Goal: Task Accomplishment & Management: Manage account settings

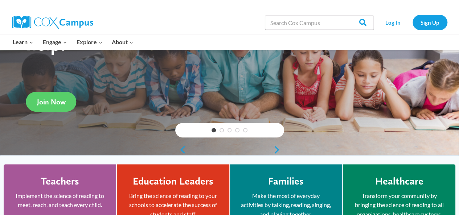
scroll to position [181, 0]
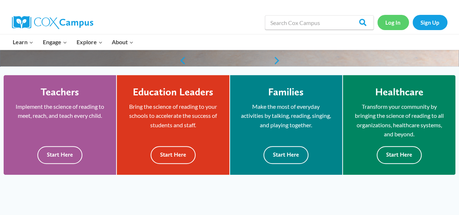
click at [402, 29] on link "Log In" at bounding box center [393, 22] width 32 height 15
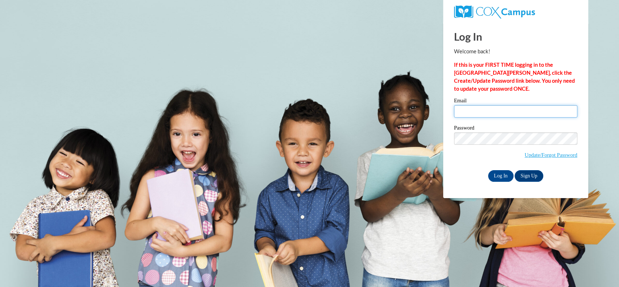
click at [508, 111] on input "Email" at bounding box center [515, 111] width 123 height 12
type input "[PERSON_NAME][EMAIL_ADDRESS][PERSON_NAME][DOMAIN_NAME]"
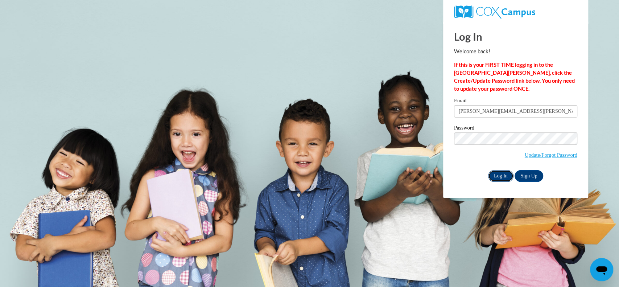
click at [502, 174] on input "Log In" at bounding box center [500, 176] width 25 height 12
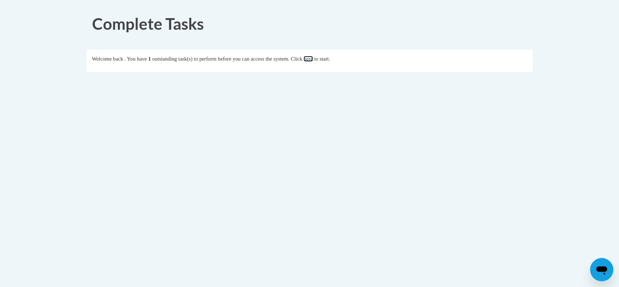
click at [313, 58] on link "here" at bounding box center [308, 59] width 9 height 6
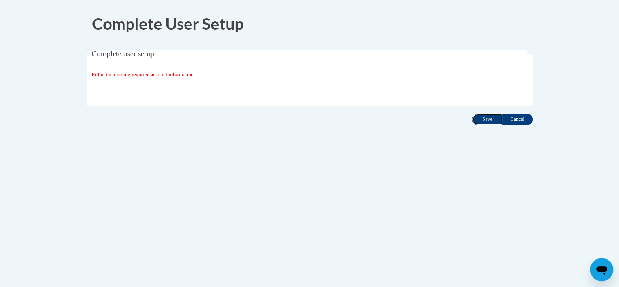
click at [490, 121] on input "Save" at bounding box center [487, 120] width 30 height 12
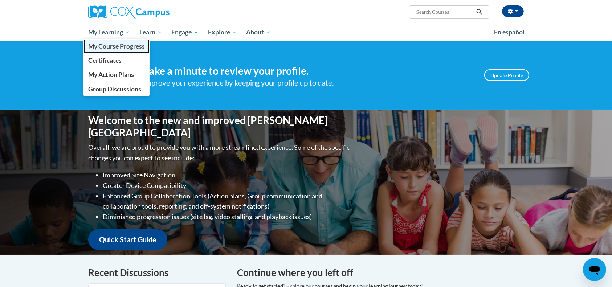
click at [120, 50] on span "My Course Progress" at bounding box center [116, 46] width 57 height 8
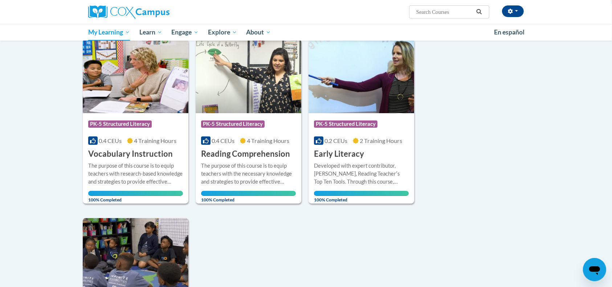
scroll to position [97, 0]
